Goal: Check status: Check status

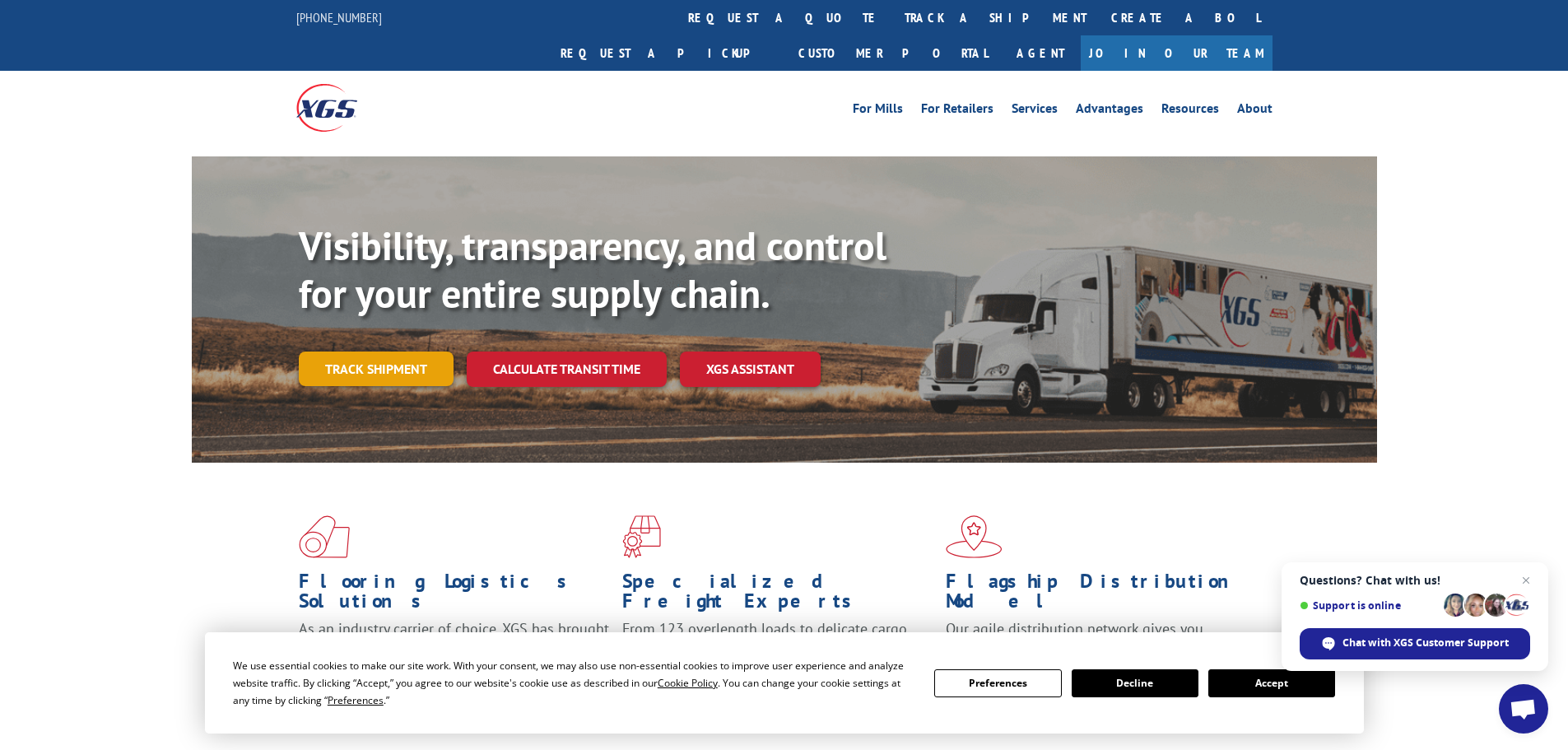
click at [370, 351] on link "Track shipment" at bounding box center [376, 369] width 154 height 35
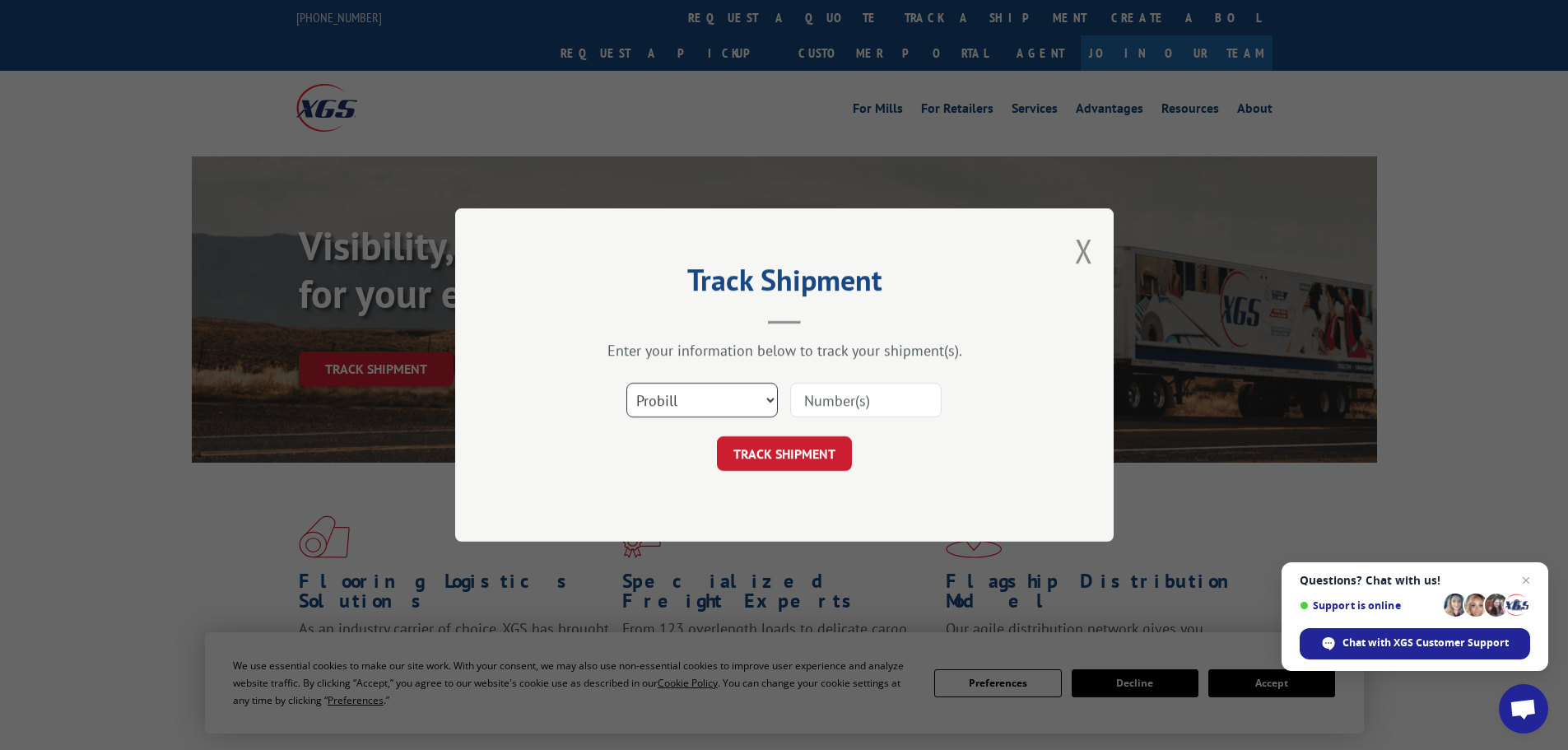
click at [708, 413] on select "Select category... Probill BOL PO" at bounding box center [702, 400] width 151 height 35
select select "po"
click at [627, 382] on select "Select category... Probill BOL PO" at bounding box center [702, 400] width 151 height 35
click at [817, 405] on input at bounding box center [866, 400] width 151 height 35
paste input "21523778"
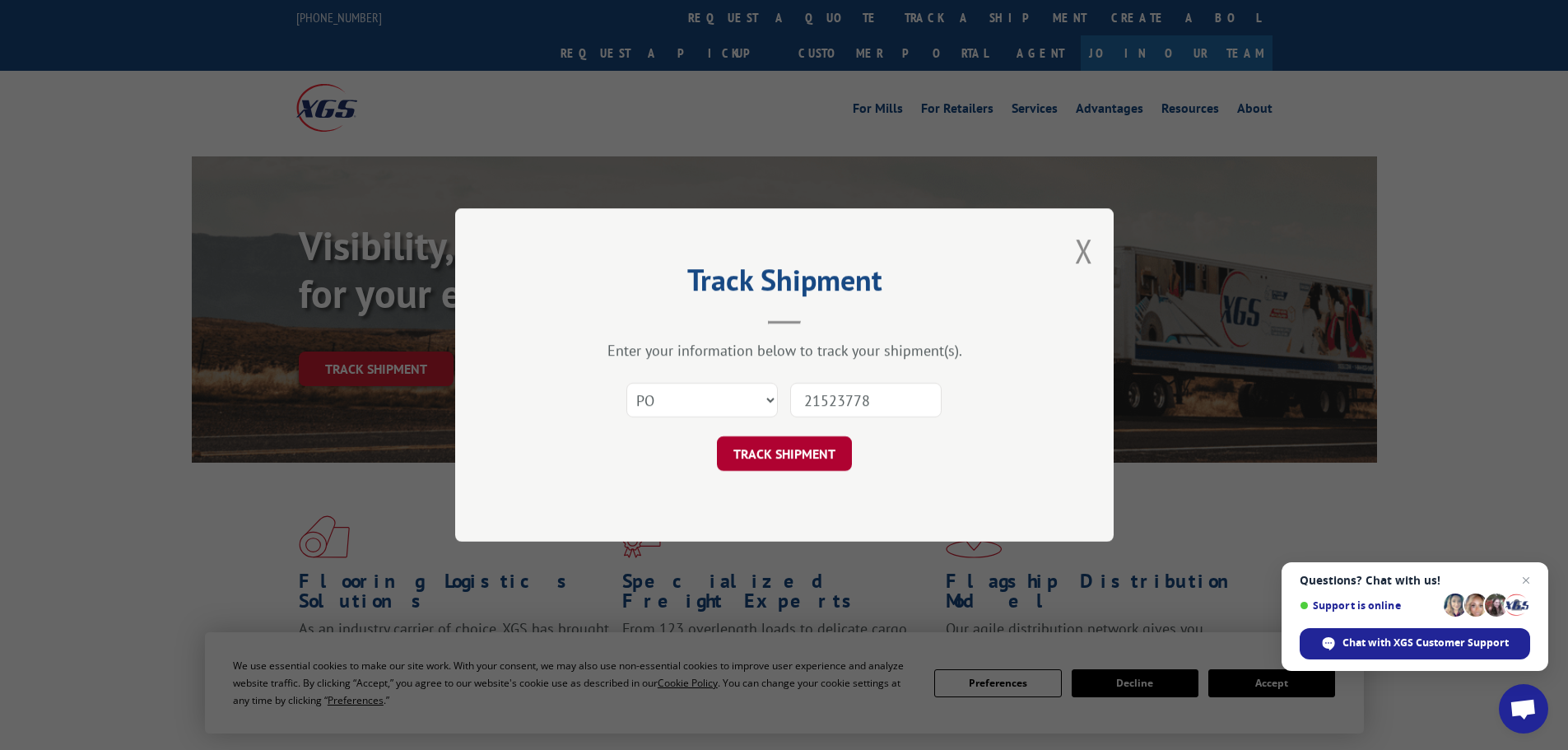
type input "21523778"
click at [796, 458] on button "TRACK SHIPMENT" at bounding box center [784, 454] width 135 height 35
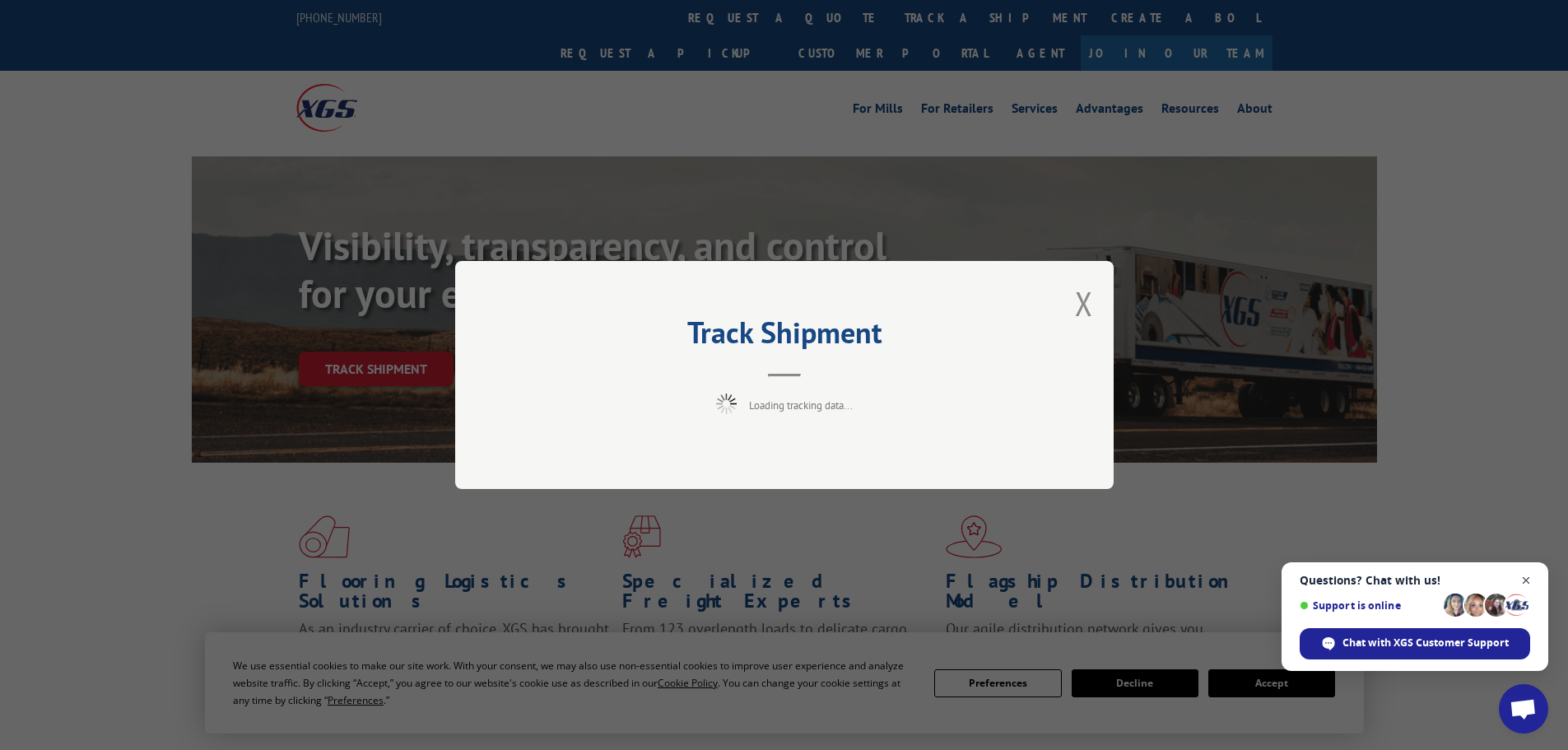
click at [1526, 578] on span "Close chat" at bounding box center [1526, 580] width 20 height 20
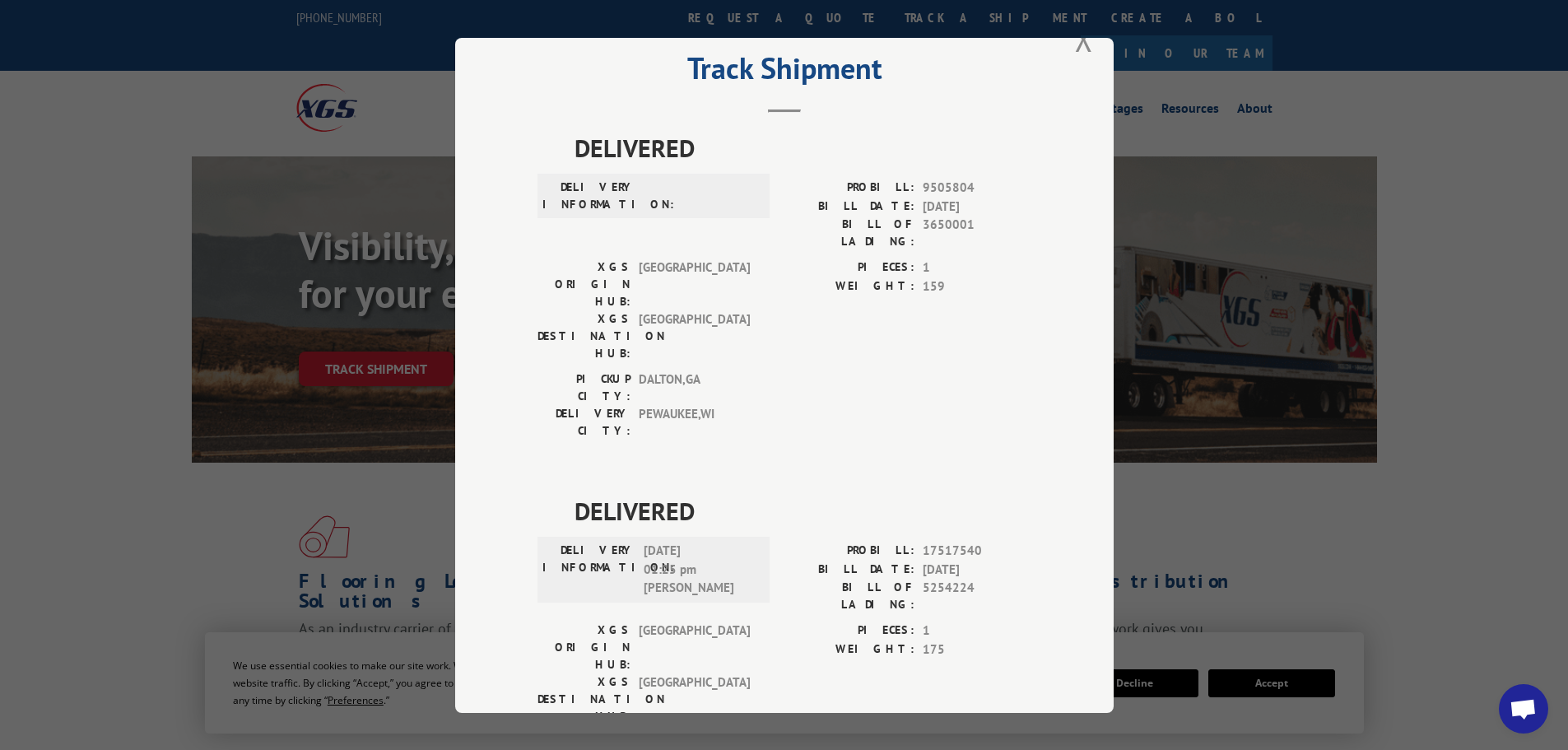
scroll to position [81, 0]
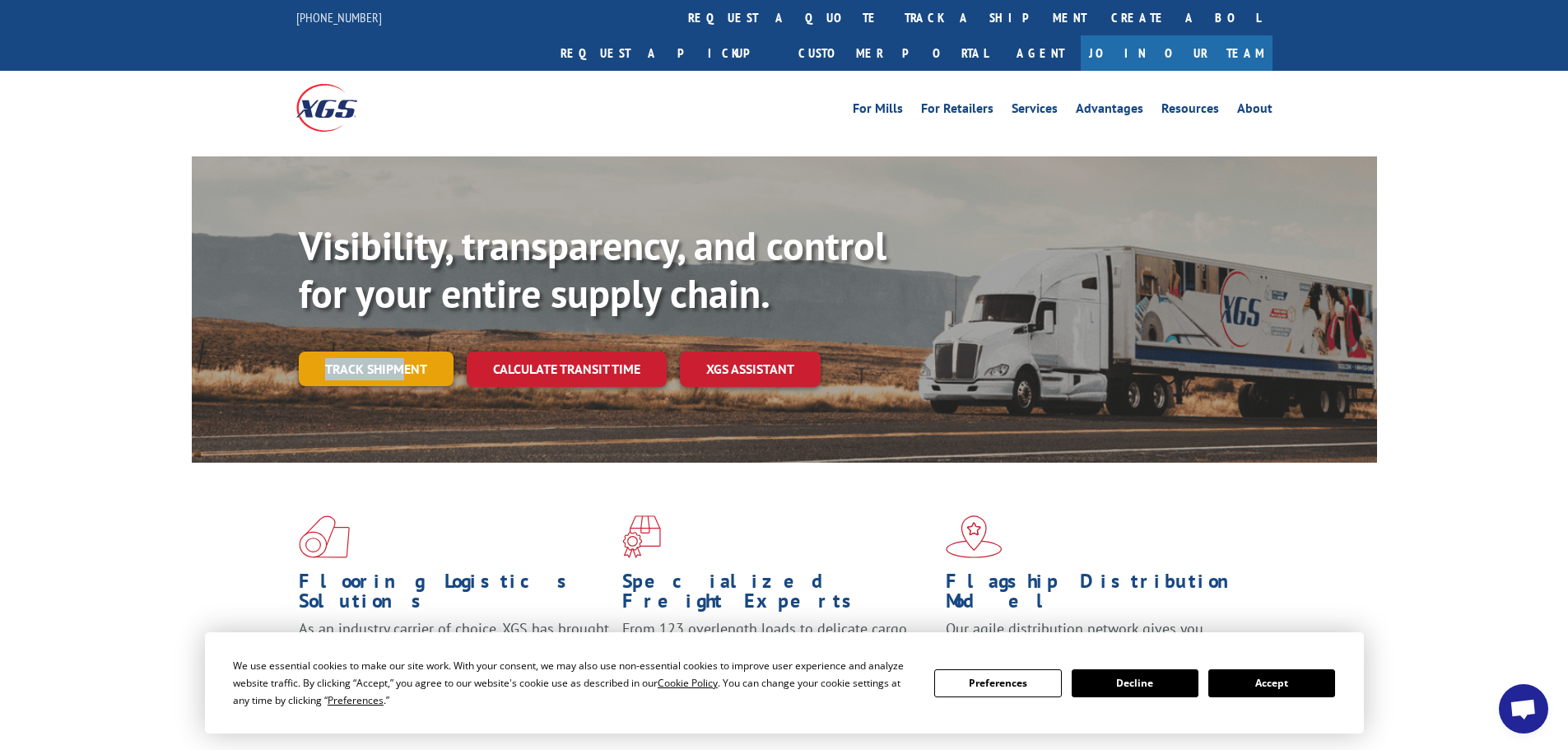
drag, startPoint x: 406, startPoint y: 316, endPoint x: 407, endPoint y: 340, distance: 24.0
click at [403, 328] on div "Visibility, transparency, and control for your entire supply chain. Track shipm…" at bounding box center [837, 337] width 1078 height 230
click at [407, 351] on link "Track shipment" at bounding box center [376, 369] width 154 height 35
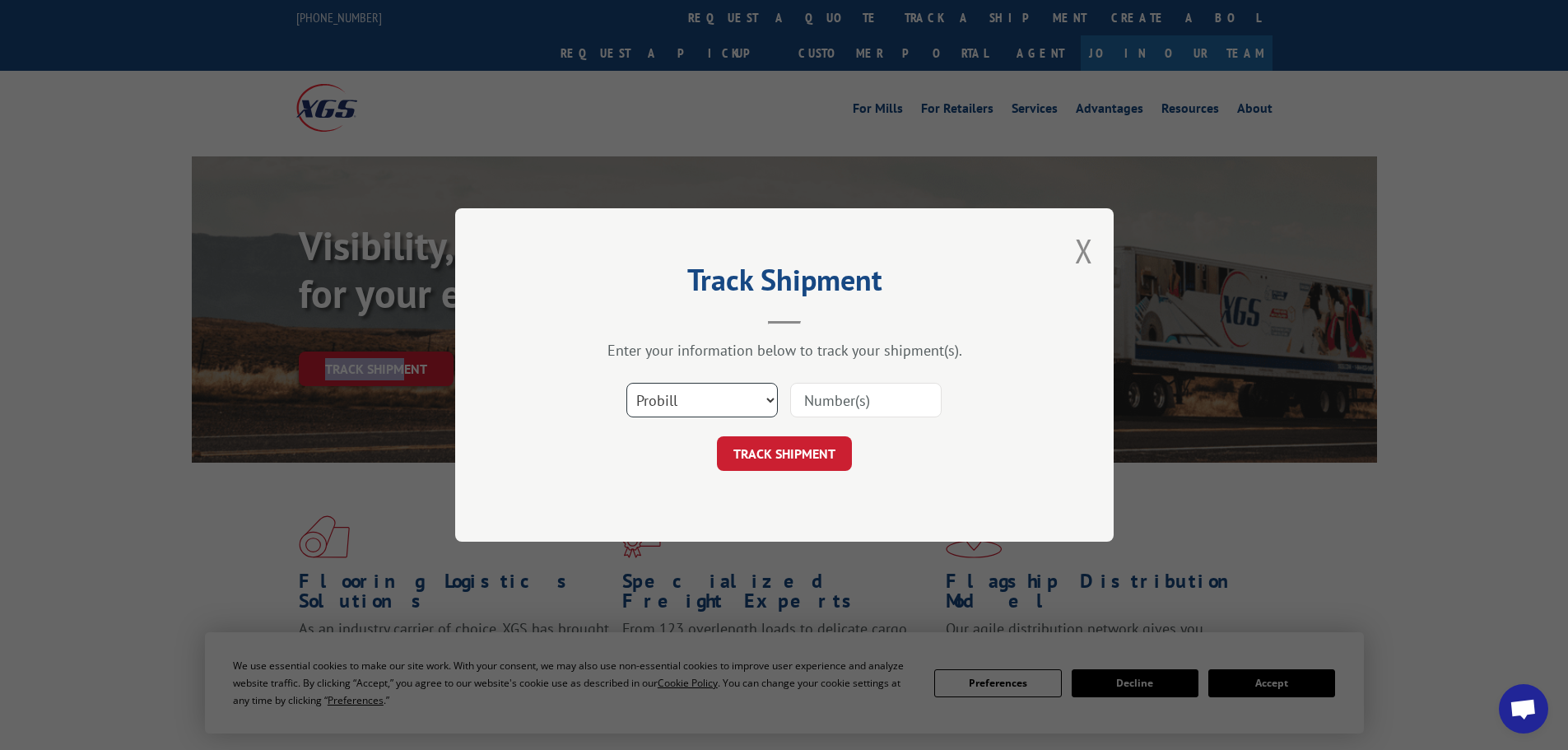
click at [731, 398] on select "Select category... Probill BOL PO" at bounding box center [702, 400] width 151 height 35
select select "po"
click at [627, 382] on select "Select category... Probill BOL PO" at bounding box center [702, 400] width 151 height 35
click at [805, 408] on input at bounding box center [866, 400] width 151 height 35
paste input "21523765"
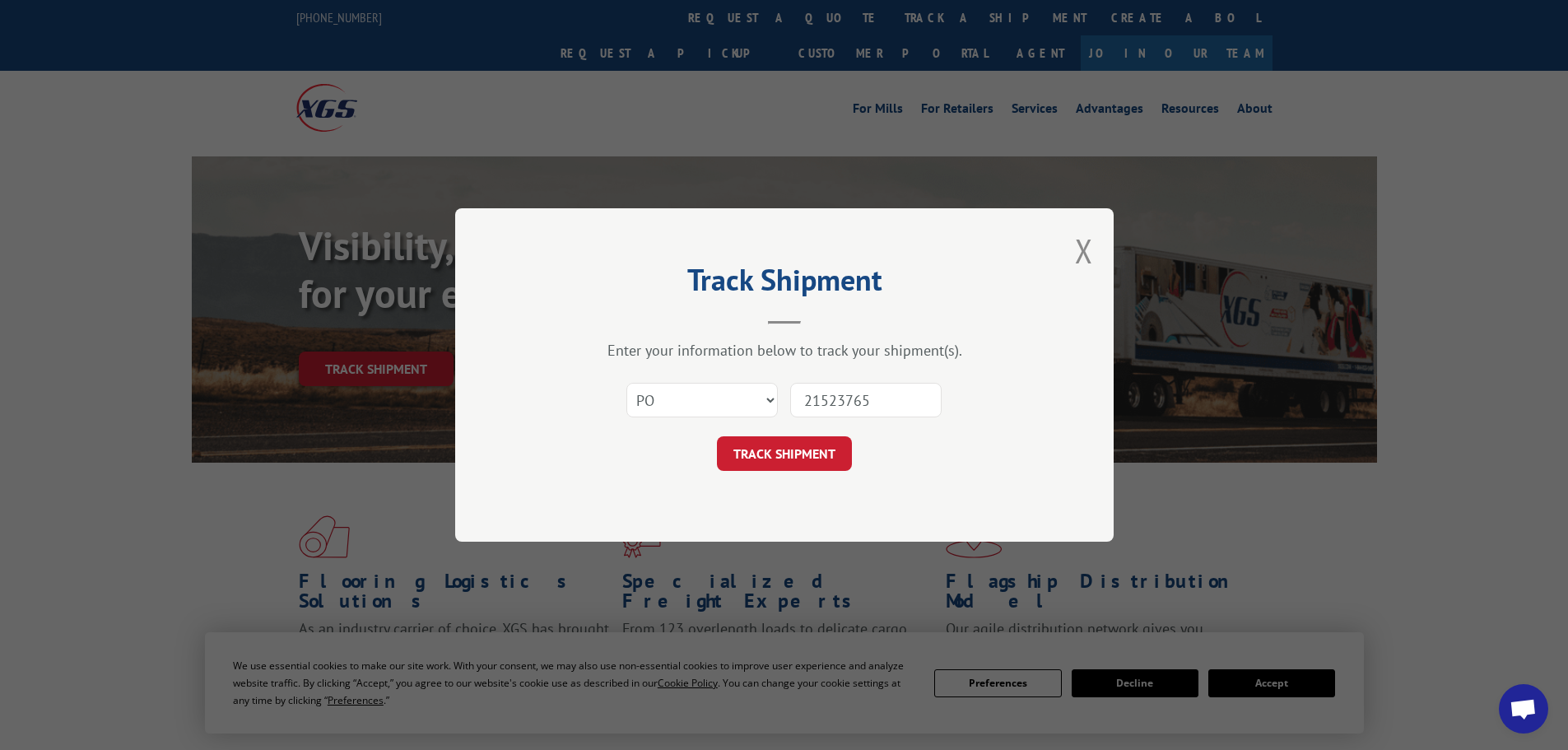
type input "21523765"
click at [717, 437] on button "TRACK SHIPMENT" at bounding box center [784, 454] width 135 height 35
